Goal: Information Seeking & Learning: Learn about a topic

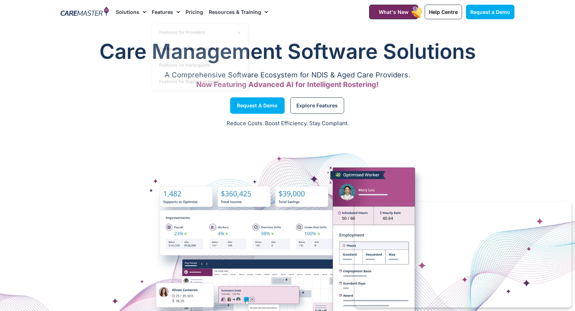
click at [189, 12] on link "Pricing" at bounding box center [194, 12] width 17 height 24
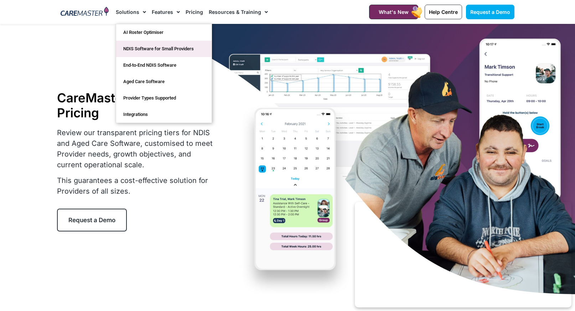
click at [138, 53] on link "NDIS Software for Small Providers" at bounding box center [163, 49] width 95 height 16
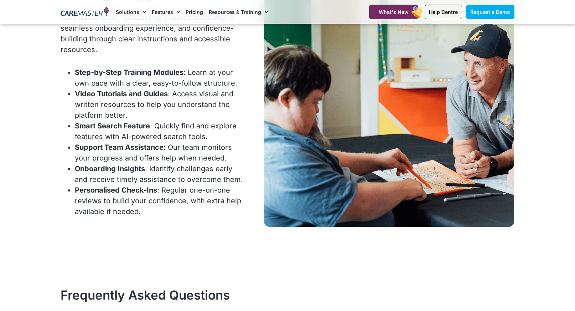
scroll to position [2922, 0]
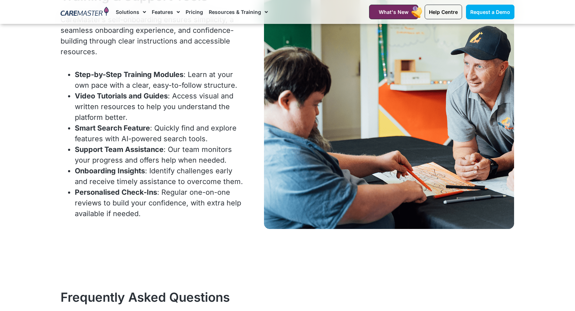
click at [192, 15] on link "Pricing" at bounding box center [194, 12] width 17 height 24
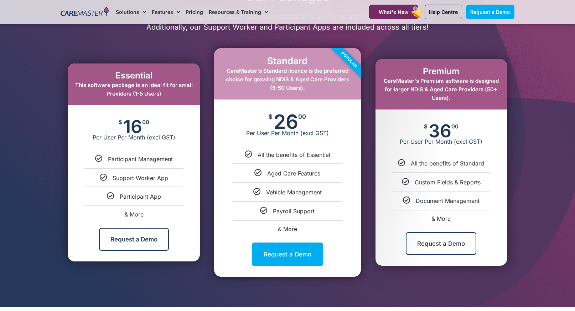
scroll to position [363, 0]
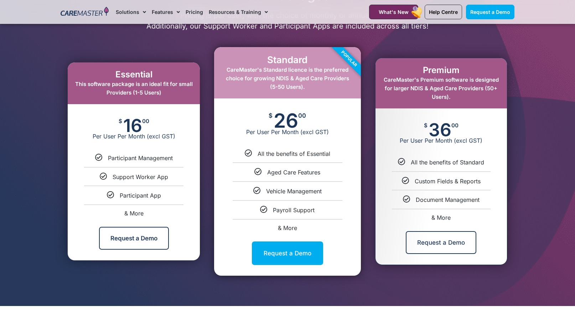
click at [291, 224] on span "& More" at bounding box center [287, 227] width 19 height 7
select select "****"
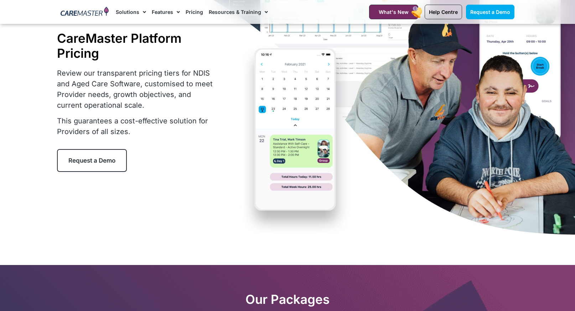
scroll to position [58, 0]
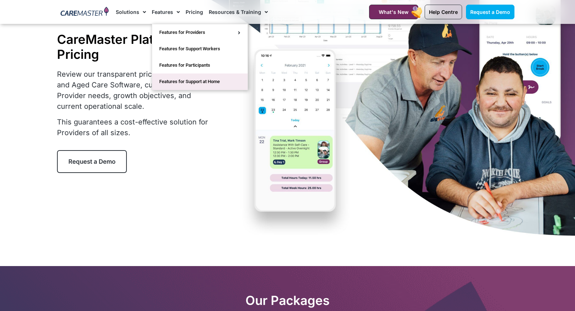
click at [232, 77] on link "Features for Support at Home" at bounding box center [199, 81] width 95 height 16
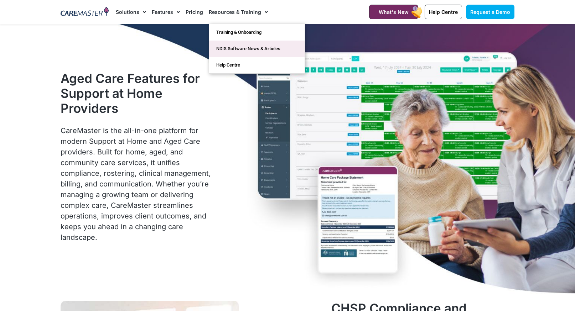
click at [255, 52] on link "NDIS Software News & Articles" at bounding box center [256, 49] width 95 height 16
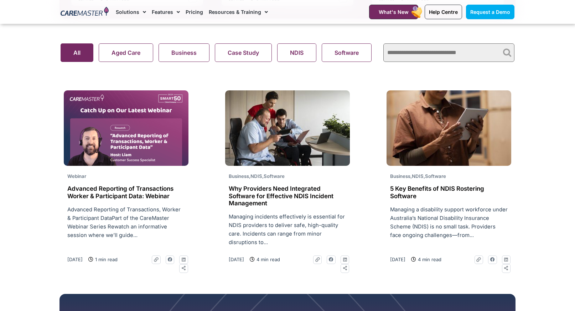
scroll to position [493, 0]
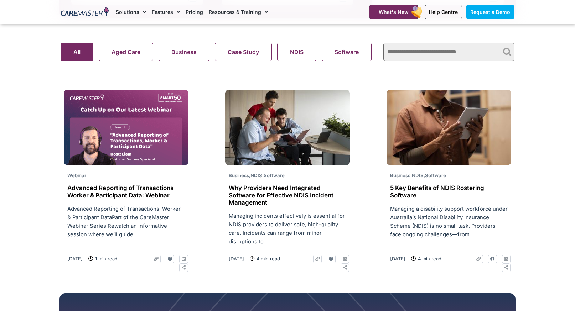
click at [405, 164] on img at bounding box center [448, 127] width 125 height 75
